Goal: Task Accomplishment & Management: Complete application form

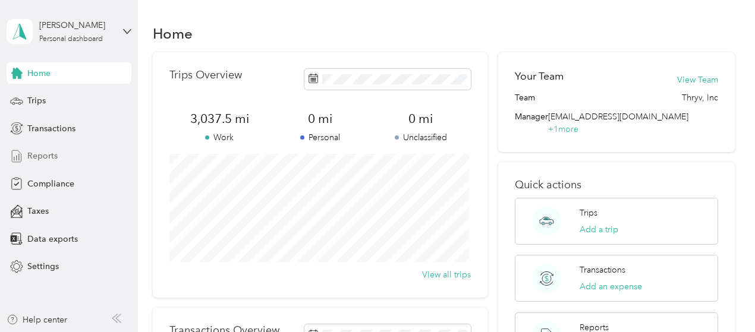
click at [49, 152] on span "Reports" at bounding box center [42, 156] width 30 height 12
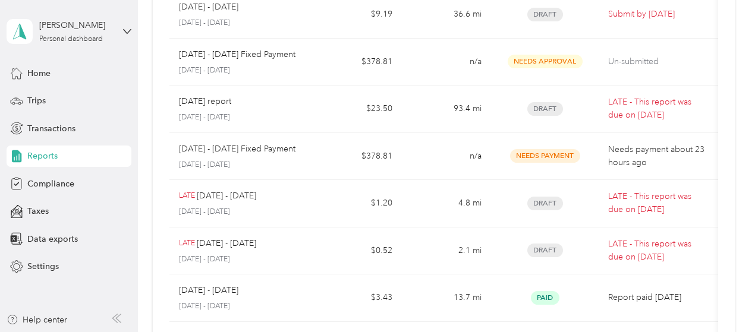
scroll to position [136, 0]
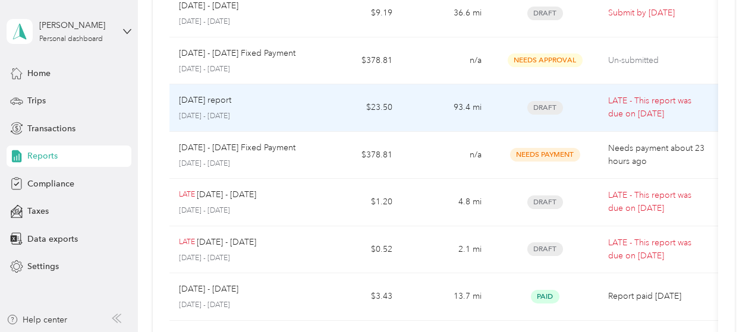
click at [639, 111] on p "LATE - This report was due on [DATE]" at bounding box center [658, 108] width 100 height 26
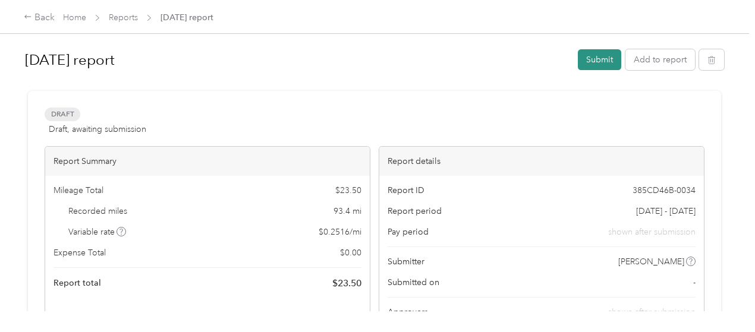
click at [593, 59] on button "Submit" at bounding box center [599, 59] width 43 height 21
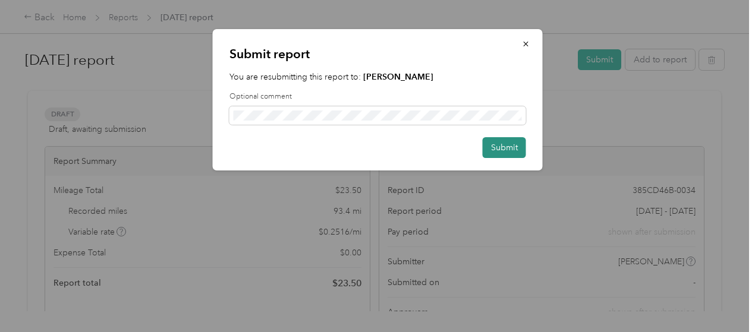
click at [510, 150] on button "Submit" at bounding box center [504, 147] width 43 height 21
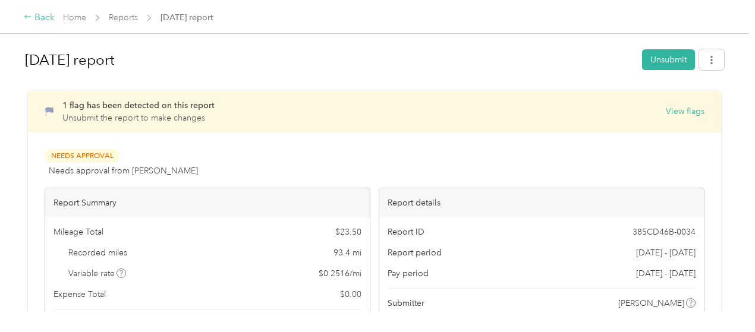
click at [52, 14] on div "Back" at bounding box center [39, 18] width 31 height 14
